Goal: Find specific page/section: Find specific page/section

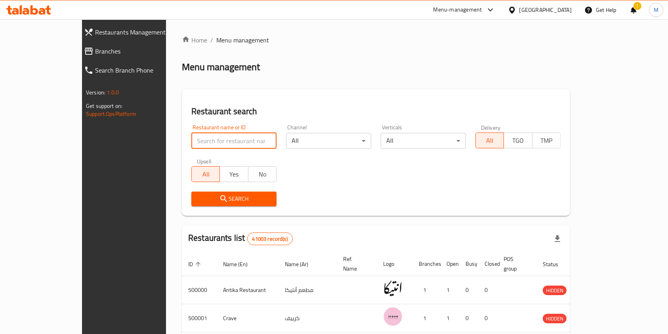
click at [191, 142] on input "search" at bounding box center [233, 141] width 85 height 16
paste input "660294"
type input "660294"
click button "Search" at bounding box center [233, 198] width 85 height 15
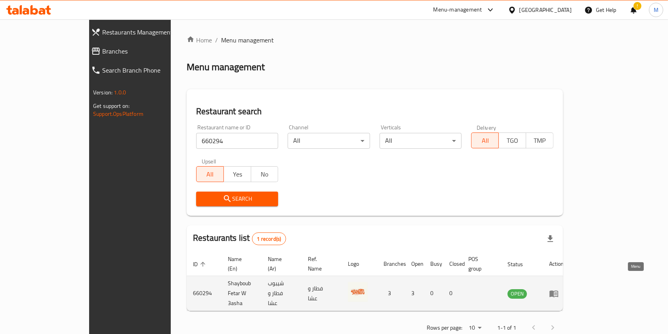
click at [564, 288] on link "enhanced table" at bounding box center [556, 293] width 15 height 10
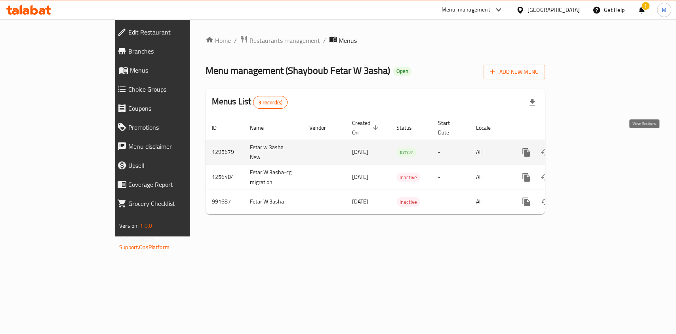
click at [588, 147] on icon "enhanced table" at bounding box center [584, 152] width 10 height 10
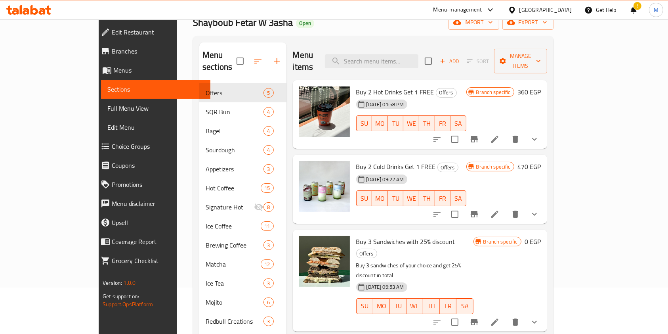
scroll to position [105, 0]
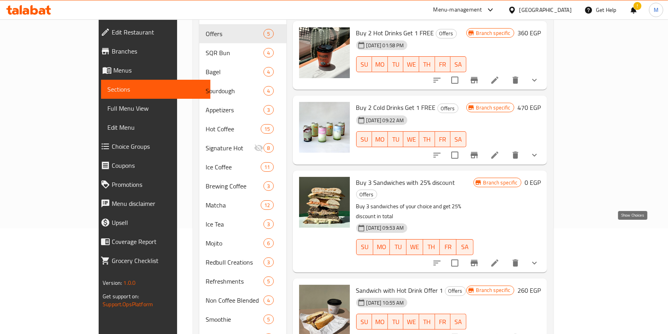
click at [539, 258] on icon "show more" at bounding box center [535, 263] width 10 height 10
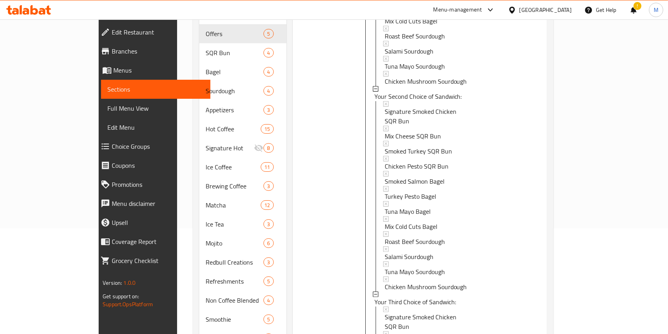
scroll to position [568, 0]
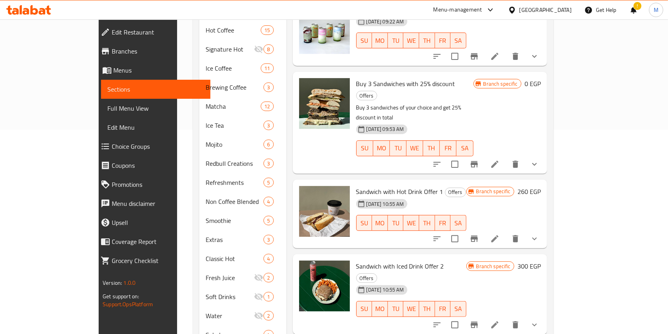
scroll to position [247, 0]
